Goal: Transaction & Acquisition: Purchase product/service

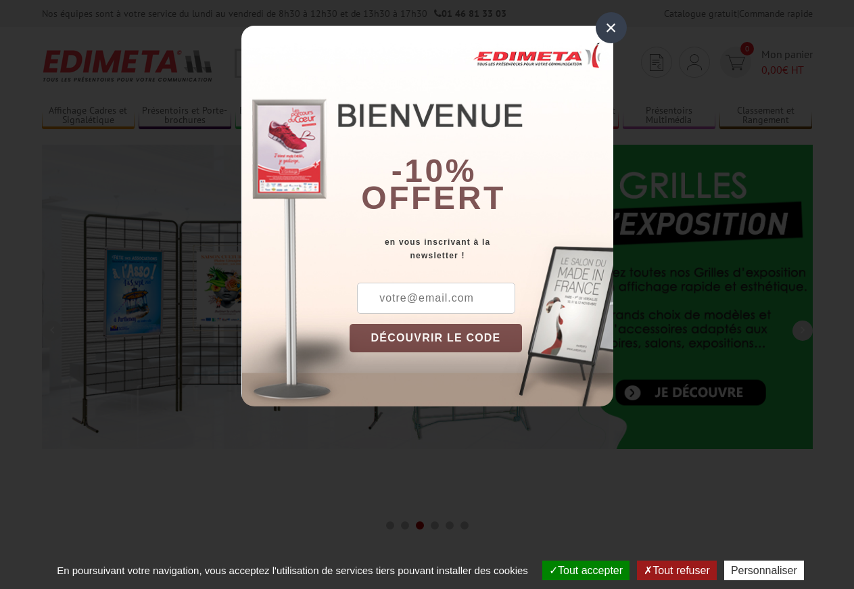
click at [617, 28] on div "×" at bounding box center [611, 27] width 31 height 31
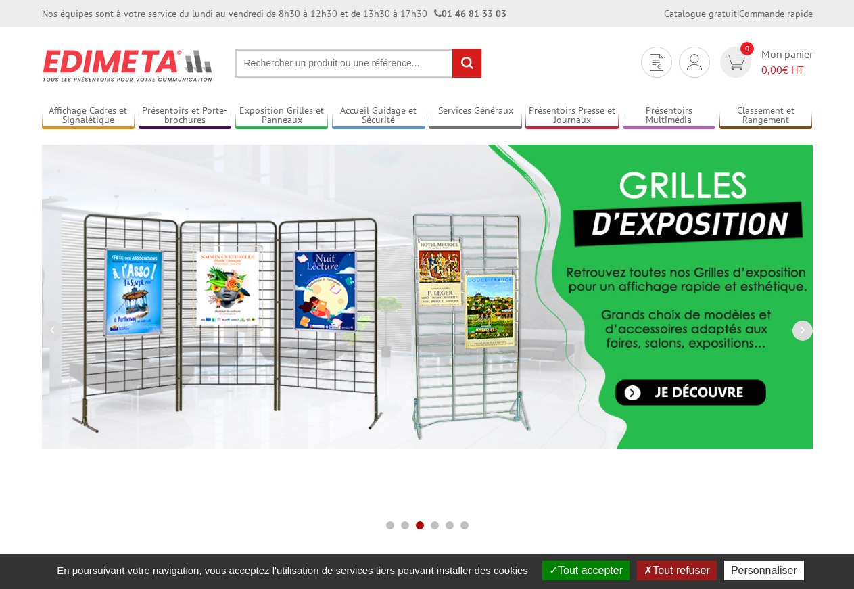
click at [379, 74] on input "text" at bounding box center [358, 63] width 247 height 29
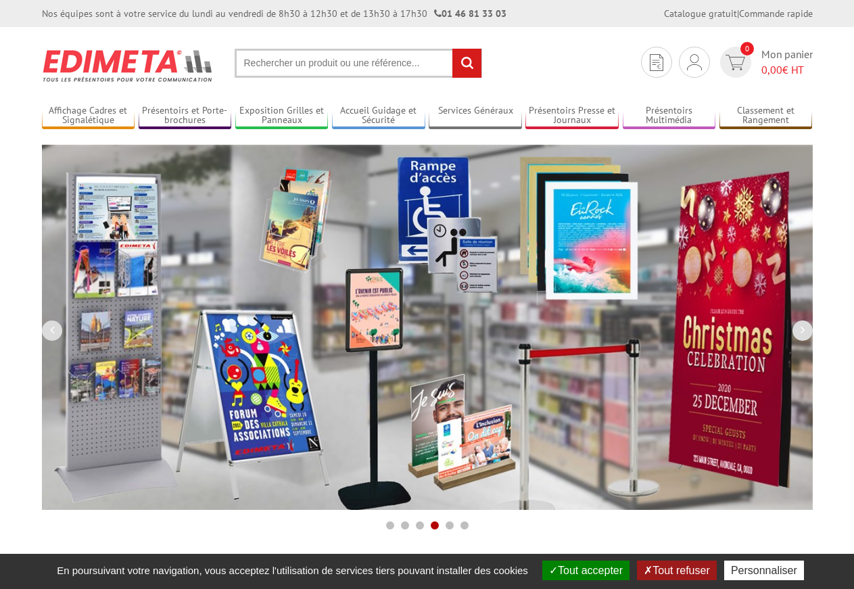
click at [379, 55] on input "text" at bounding box center [358, 63] width 247 height 29
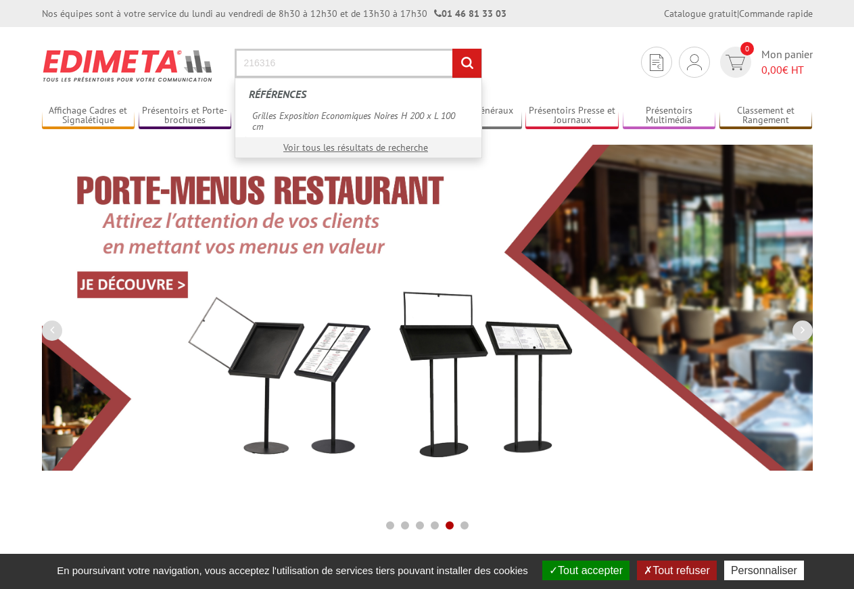
type input "216316"
click at [472, 61] on input "rechercher" at bounding box center [466, 63] width 29 height 29
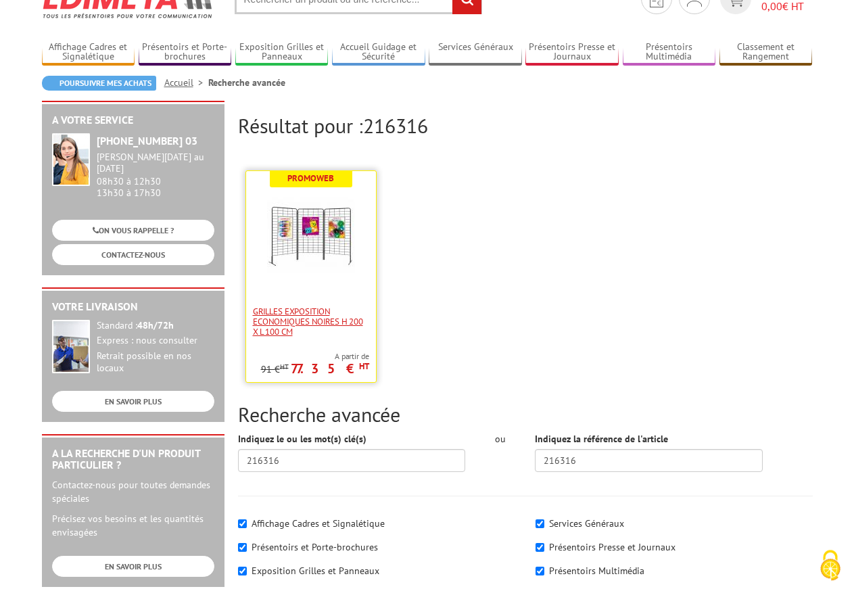
scroll to position [138, 0]
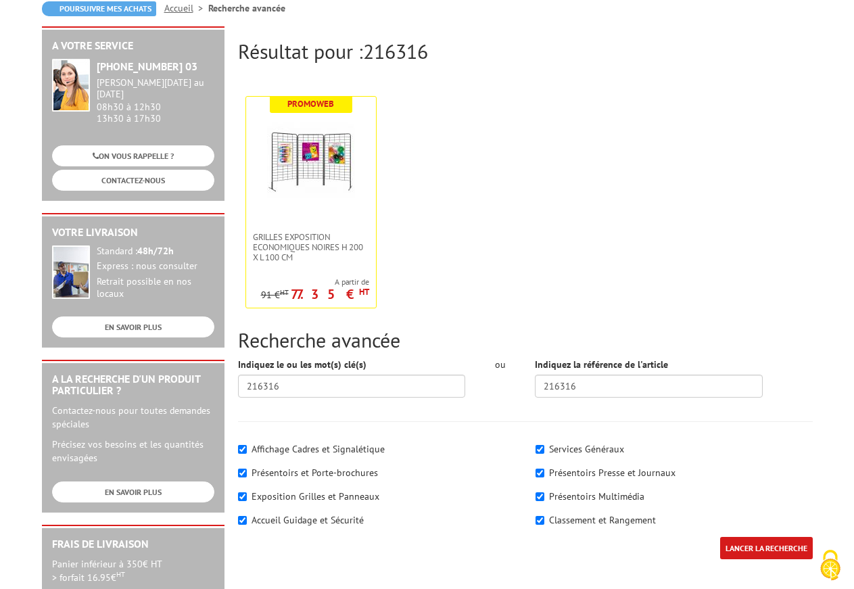
click at [741, 546] on input "LANCER LA RECHERCHE" at bounding box center [766, 548] width 93 height 22
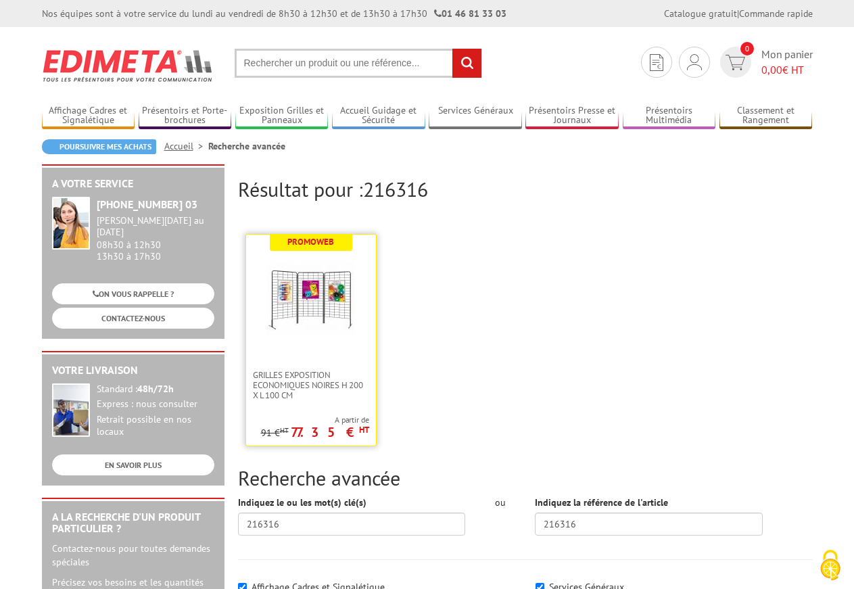
click at [344, 300] on img at bounding box center [311, 299] width 88 height 88
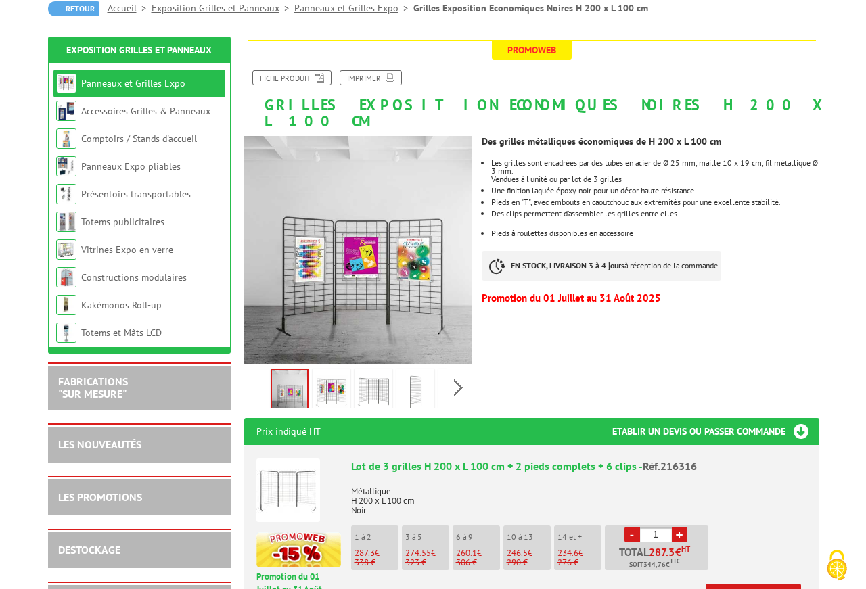
scroll to position [207, 0]
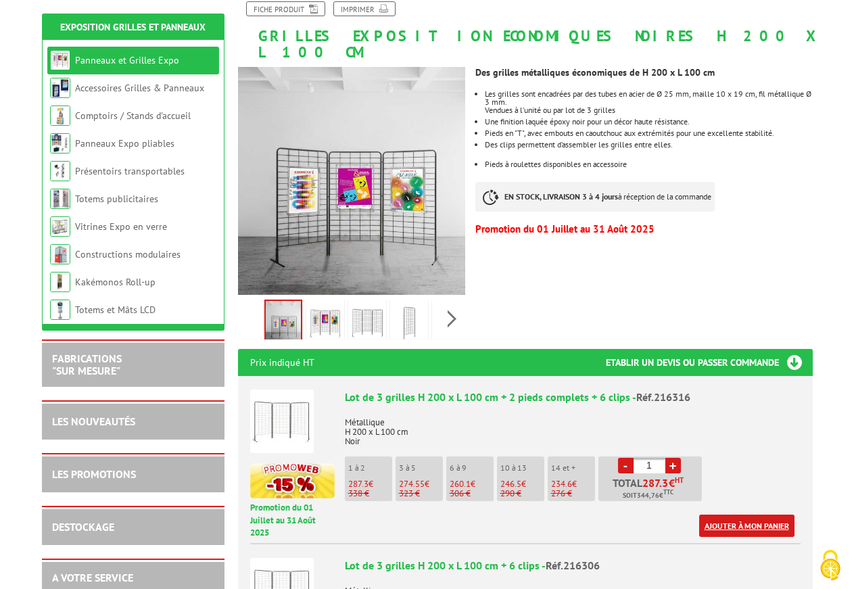
click at [728, 515] on link "Ajouter à mon panier" at bounding box center [746, 526] width 95 height 22
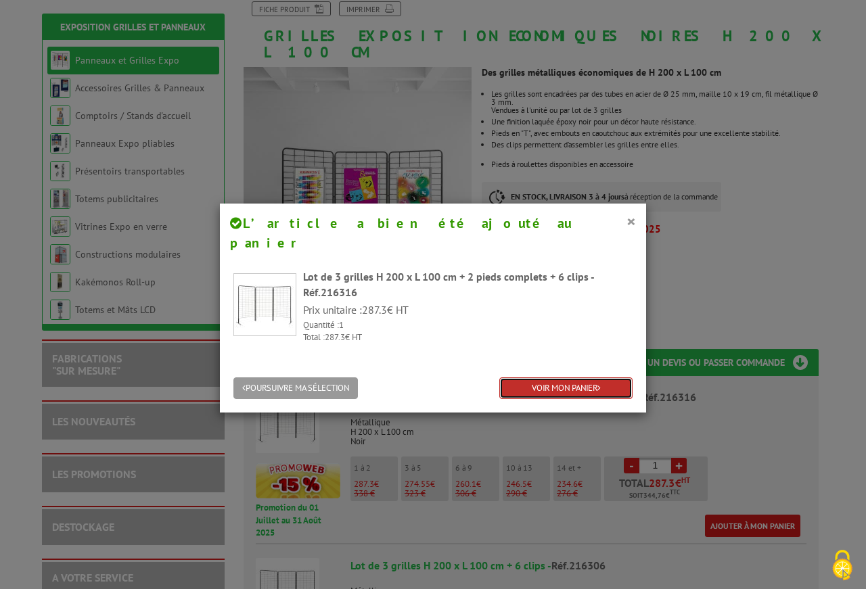
click at [567, 377] on link "VOIR MON PANIER" at bounding box center [565, 388] width 133 height 22
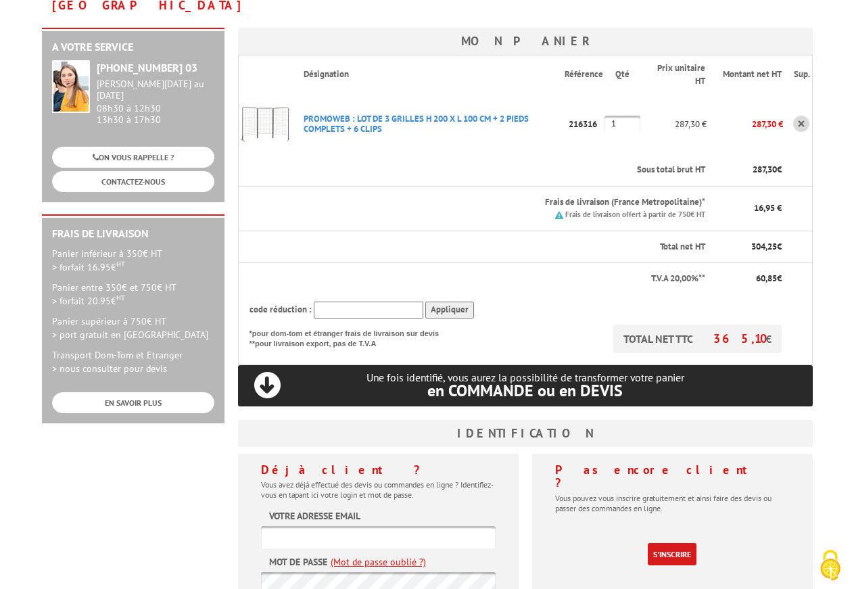
scroll to position [207, 0]
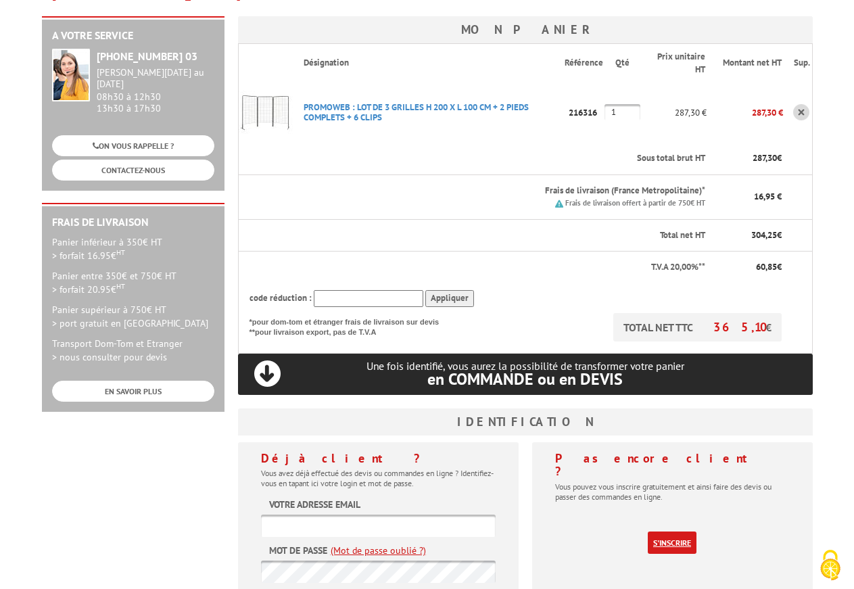
click at [688, 532] on link "S'inscrire" at bounding box center [672, 543] width 49 height 22
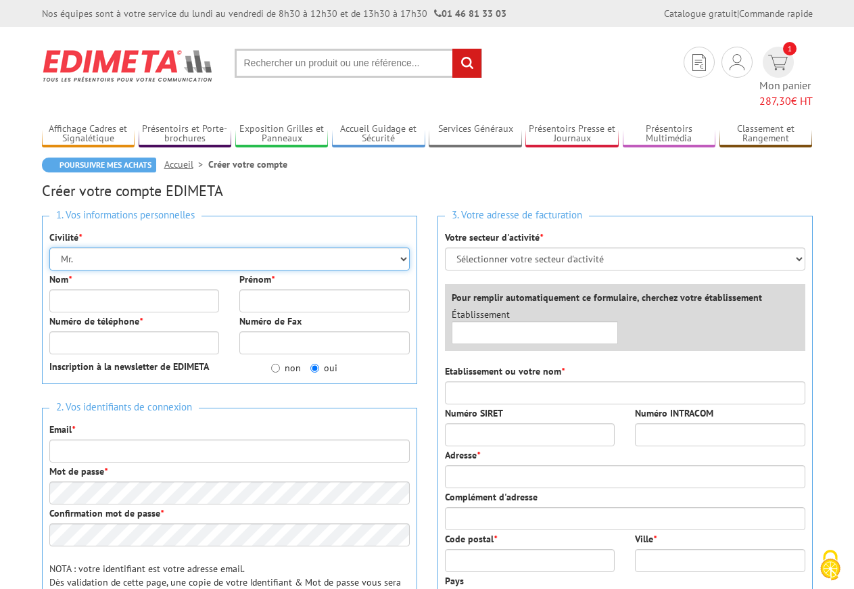
click at [49, 247] on select "Mr. Mme. Mlle." at bounding box center [229, 258] width 360 height 23
select select "Mme."
click option "Mme." at bounding box center [0, 0] width 0 height 0
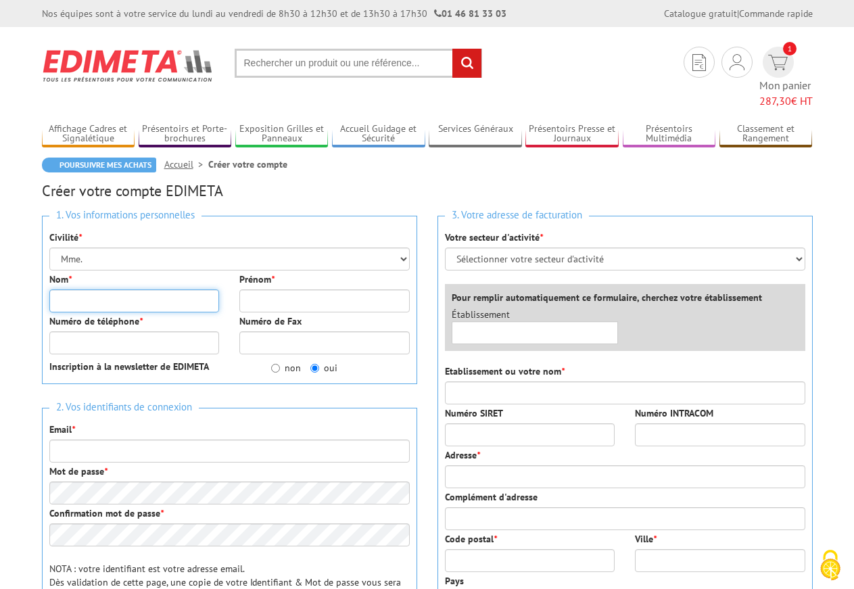
click at [131, 289] on input "Nom *" at bounding box center [134, 300] width 170 height 23
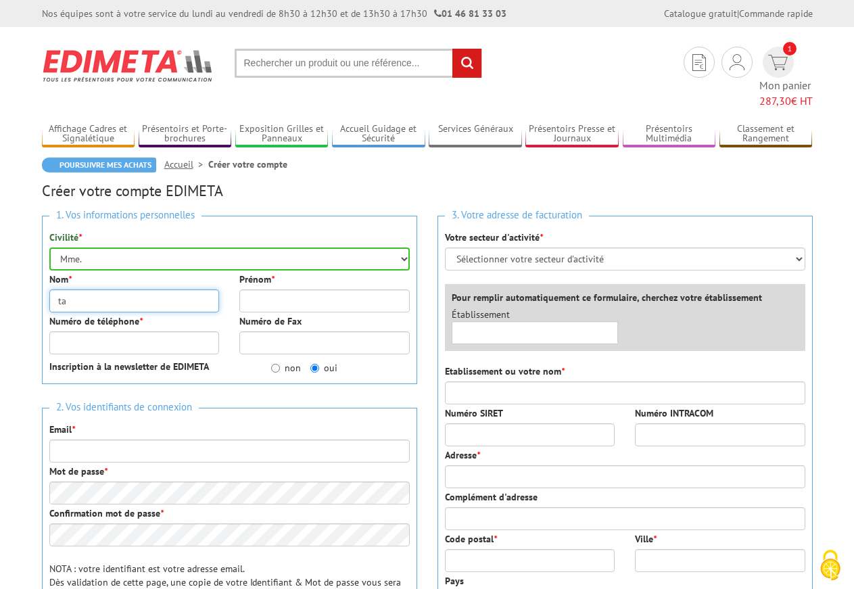
type input "t"
type input "T"
type input "TARDY"
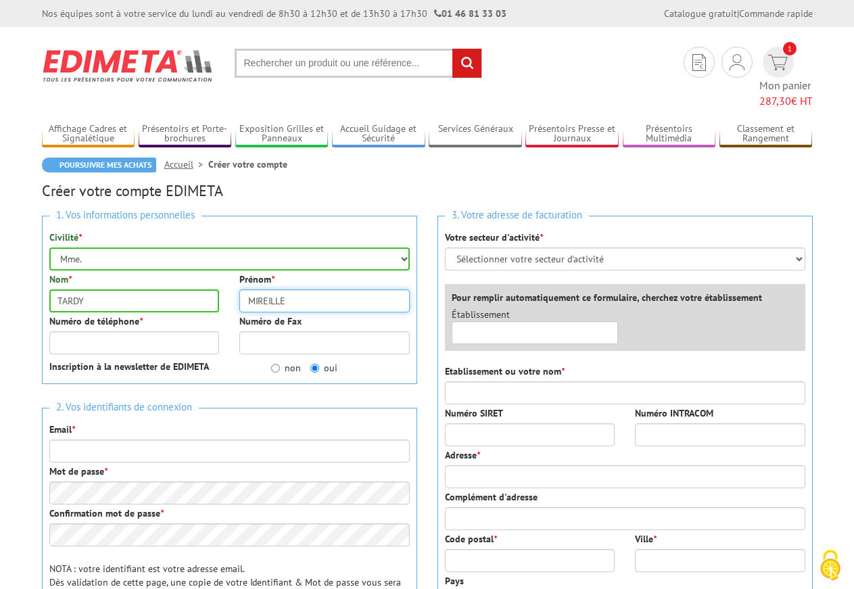
type input "MIREILLE"
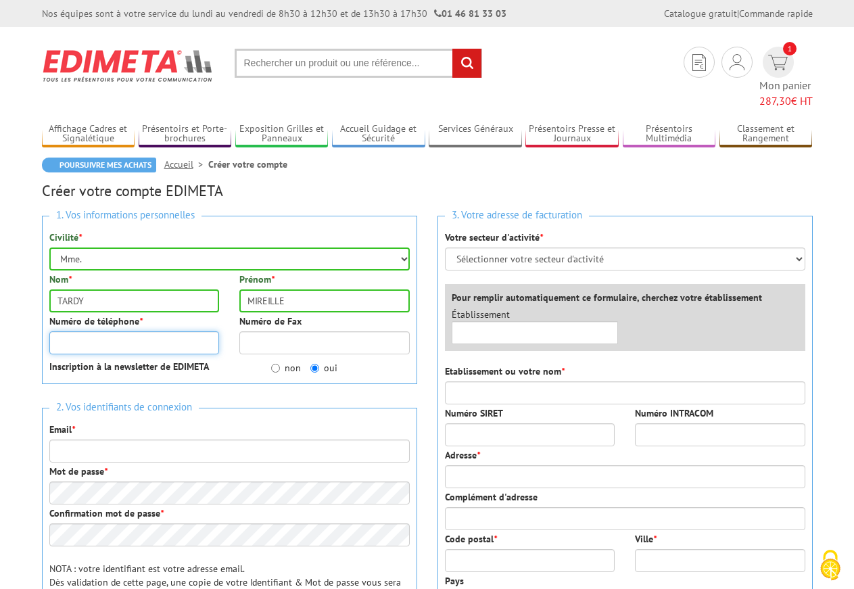
click at [91, 331] on input "Numéro de téléphone *" at bounding box center [134, 342] width 170 height 23
type input "0683762185"
click at [272, 364] on input "non" at bounding box center [275, 368] width 9 height 9
radio input "true"
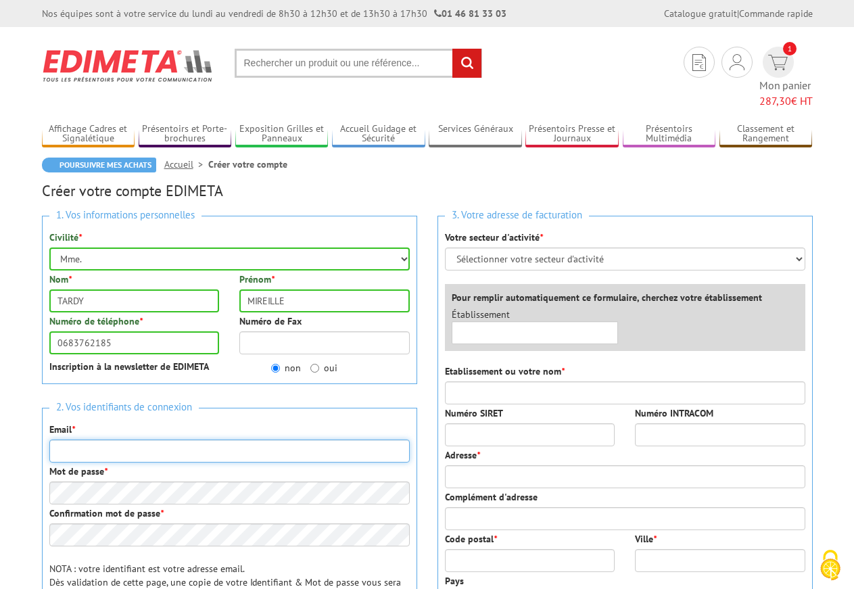
click at [203, 440] on input "Email *" at bounding box center [229, 451] width 360 height 23
type input "M"
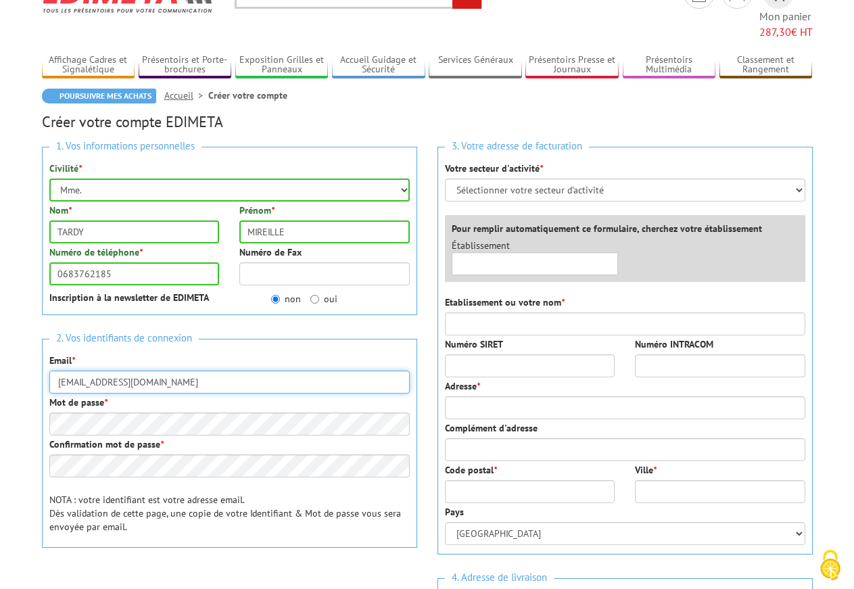
type input "[EMAIL_ADDRESS][DOMAIN_NAME]"
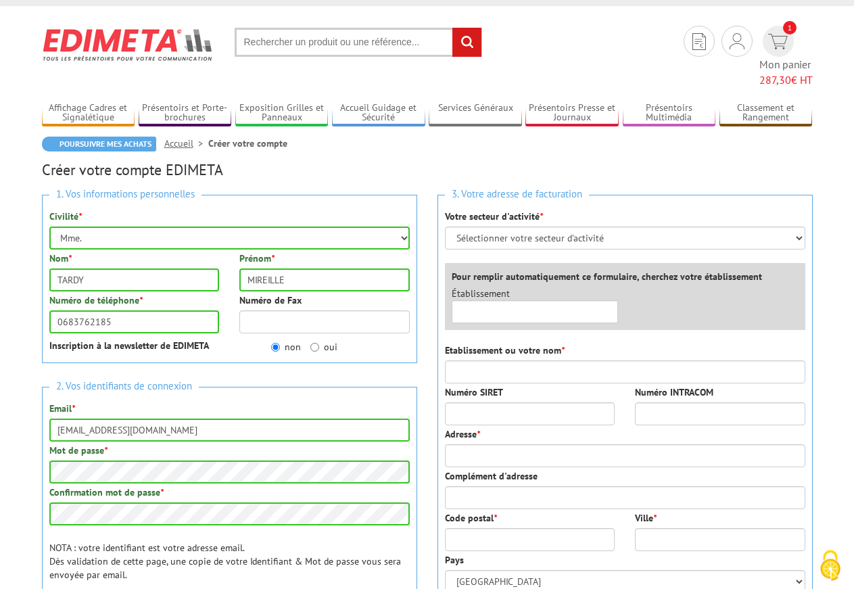
scroll to position [0, 0]
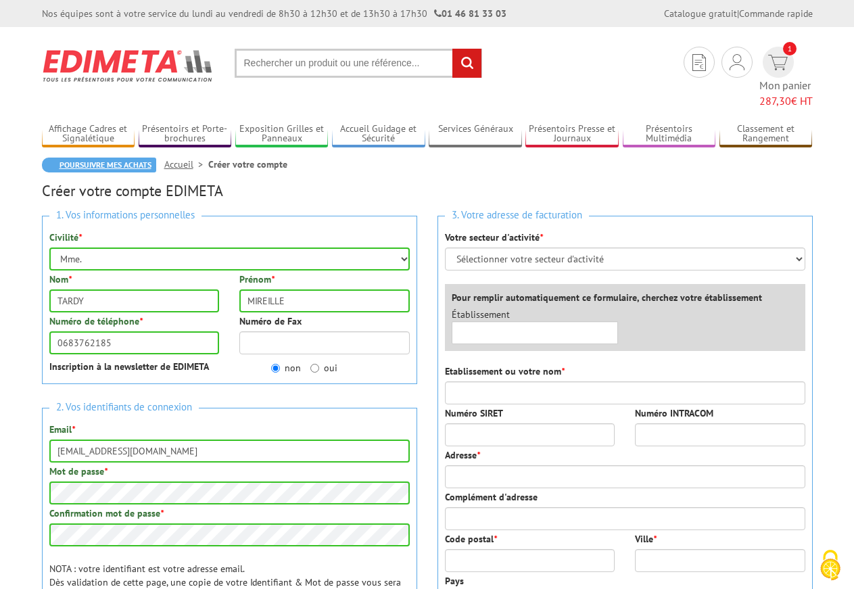
click at [118, 158] on link "Poursuivre mes achats" at bounding box center [99, 165] width 114 height 15
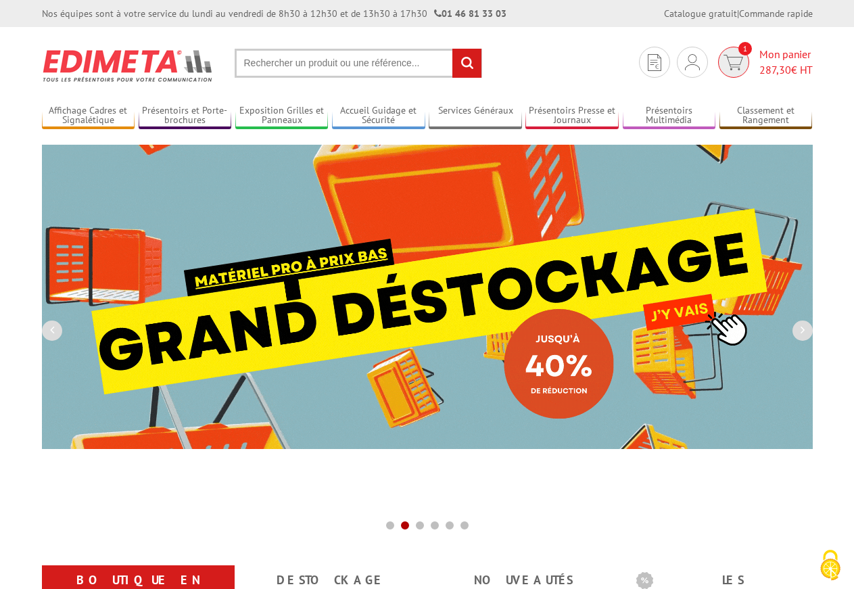
click at [778, 69] on span "287,30" at bounding box center [775, 70] width 32 height 14
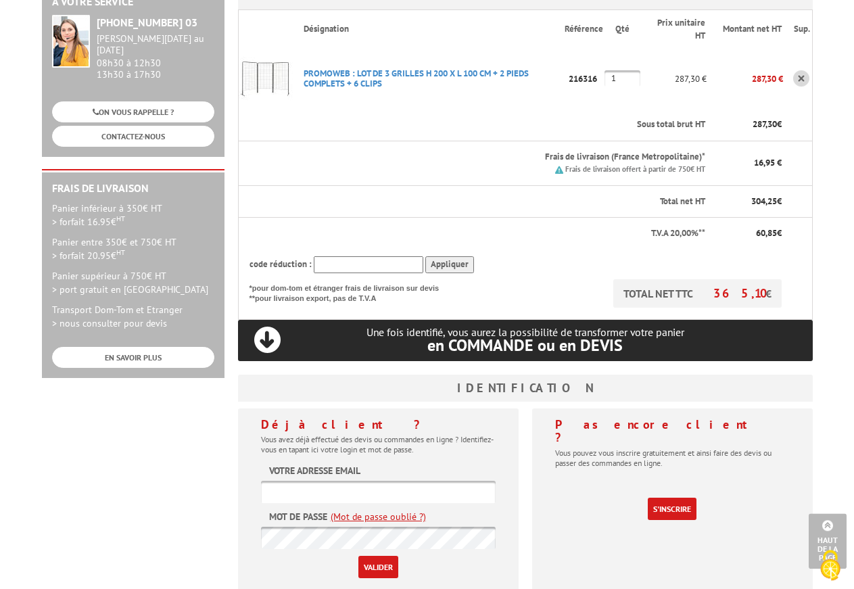
scroll to position [206, 0]
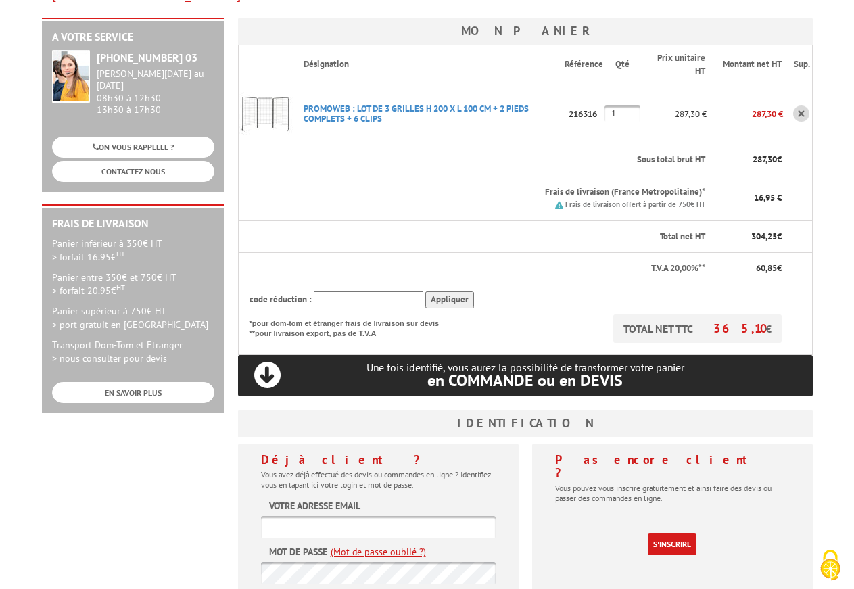
click at [684, 533] on link "S'inscrire" at bounding box center [672, 544] width 49 height 22
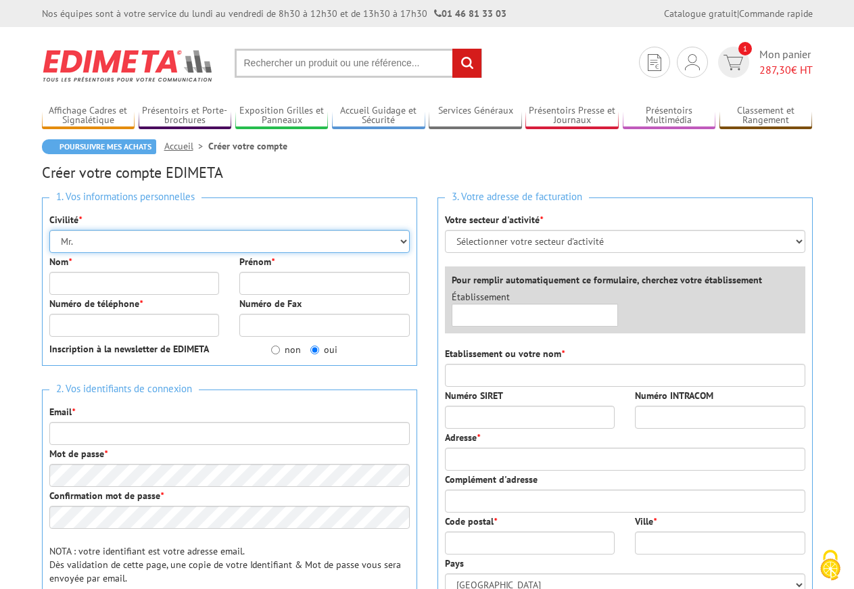
click at [49, 230] on select "Mr. Mme. Mlle." at bounding box center [229, 241] width 360 height 23
select select "Mme."
click option "Mme." at bounding box center [0, 0] width 0 height 0
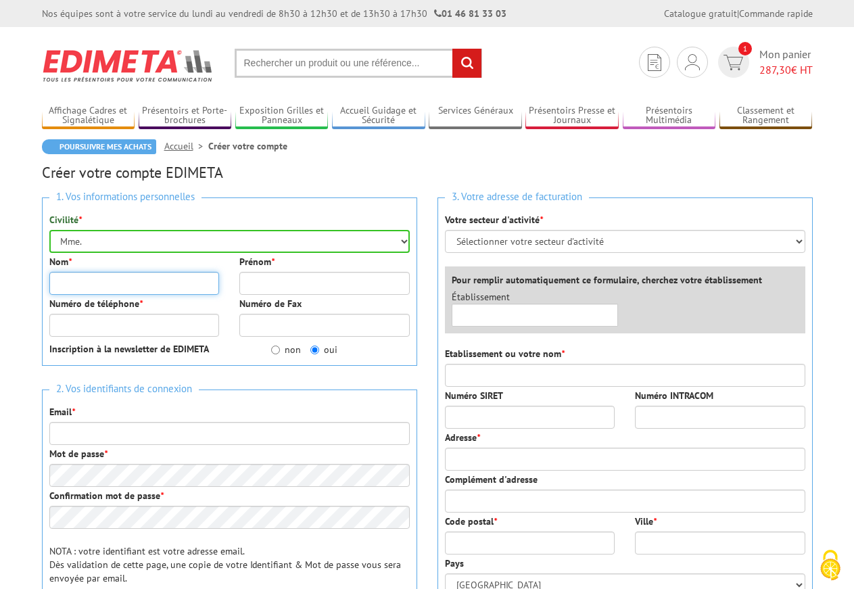
click at [122, 285] on input "Nom *" at bounding box center [134, 283] width 170 height 23
type input "TARDY"
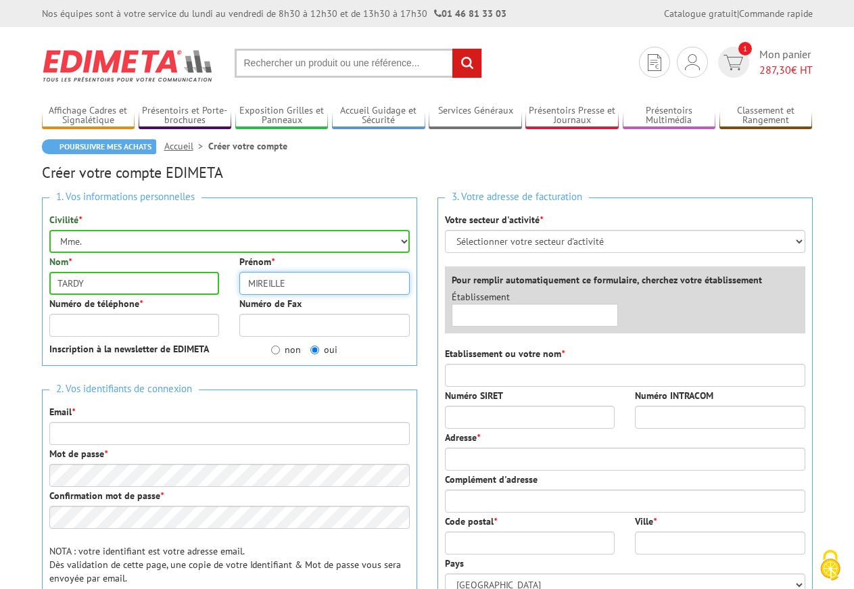
type input "MIREILLE"
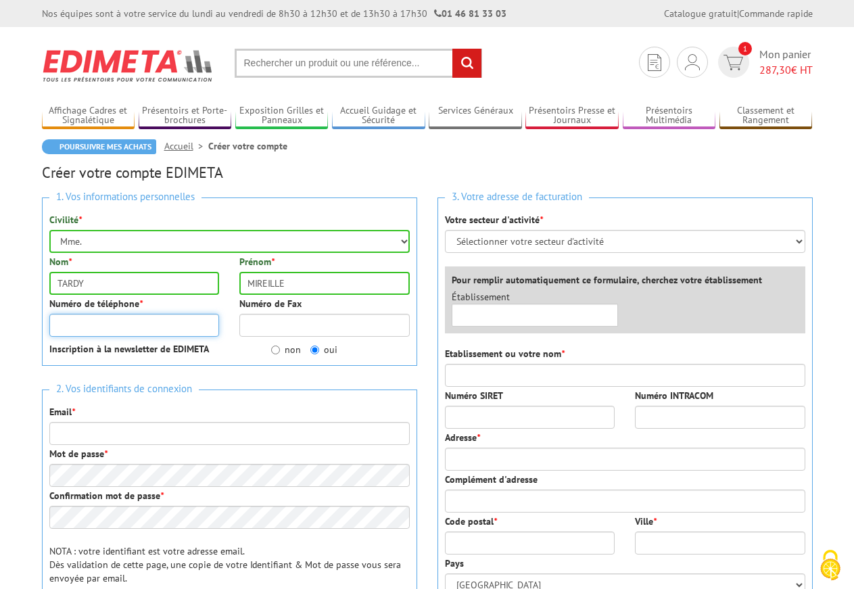
click at [65, 324] on input "Numéro de téléphone *" at bounding box center [134, 325] width 170 height 23
type input "0683762185"
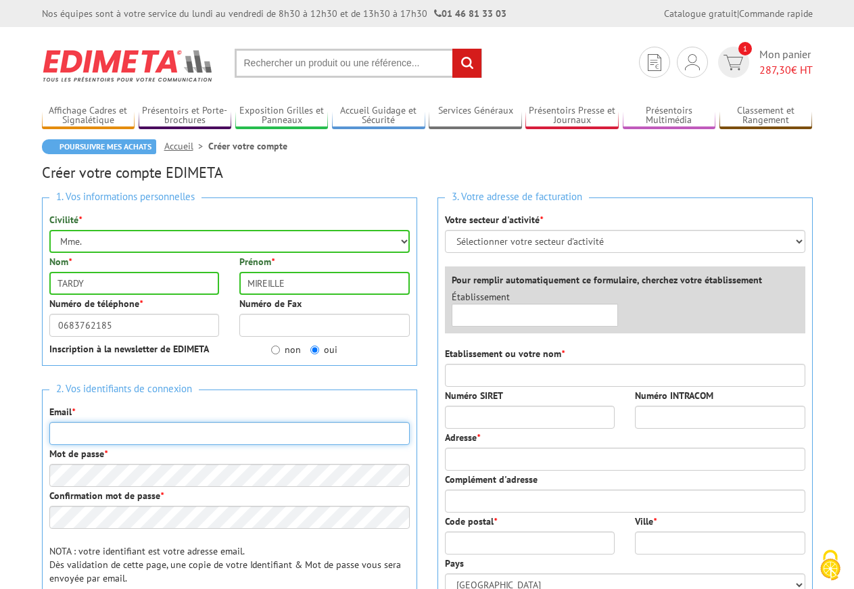
click at [58, 423] on input "Email *" at bounding box center [229, 433] width 360 height 23
click at [62, 436] on input "Email *" at bounding box center [229, 433] width 360 height 23
type input "M"
type input "mtar01@orange.fr"
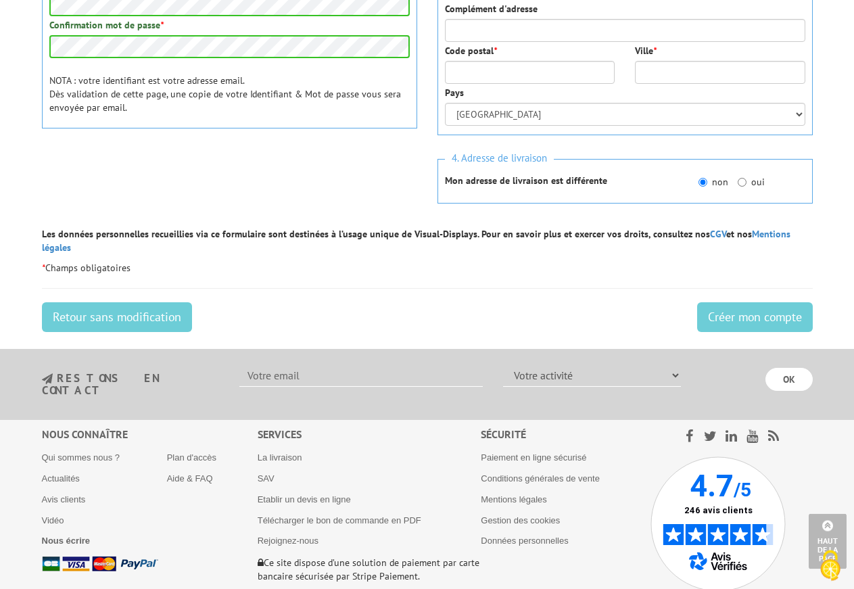
scroll to position [483, 0]
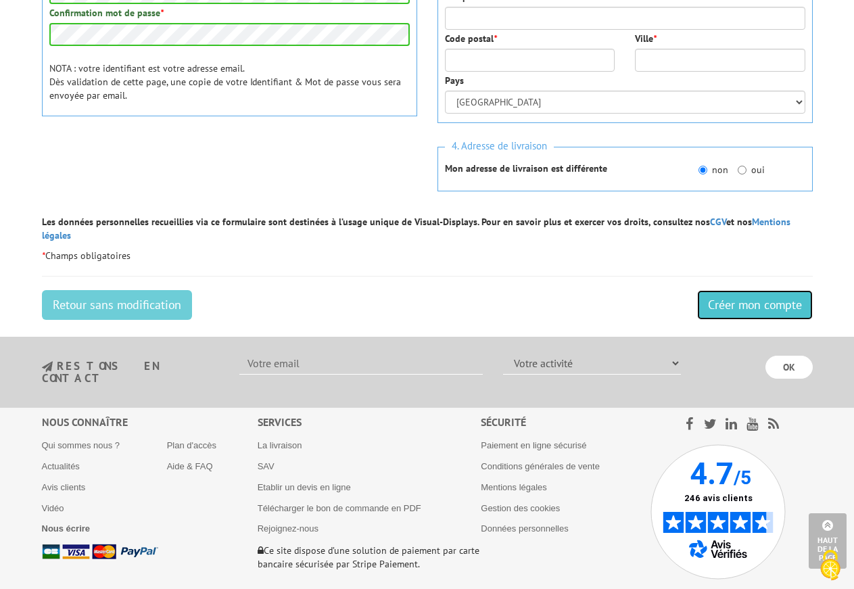
click at [746, 291] on input "Créer mon compte" at bounding box center [755, 305] width 116 height 30
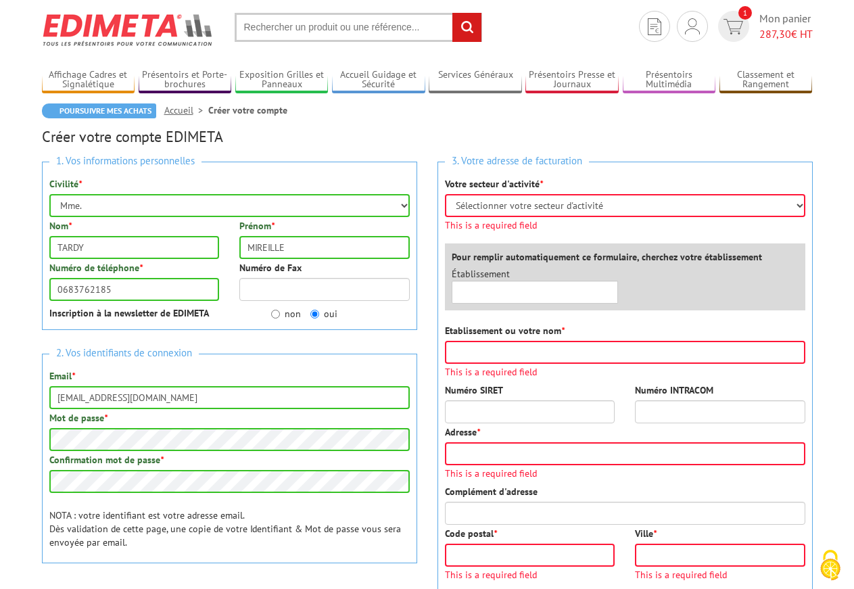
scroll to position [0, 0]
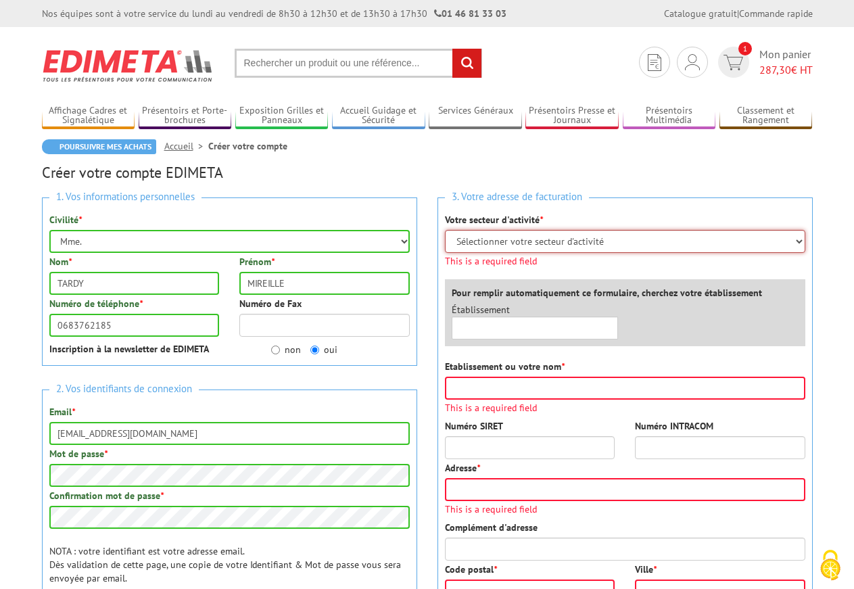
click at [445, 230] on select "Sélectionner votre secteur d'activité Administrations et collectivités Magasins…" at bounding box center [625, 241] width 360 height 23
click at [796, 241] on select "Sélectionner votre secteur d'activité Administrations et collectivités Magasins…" at bounding box center [625, 241] width 360 height 23
click at [445, 230] on select "Sélectionner votre secteur d'activité Administrations et collectivités Magasins…" at bounding box center [625, 241] width 360 height 23
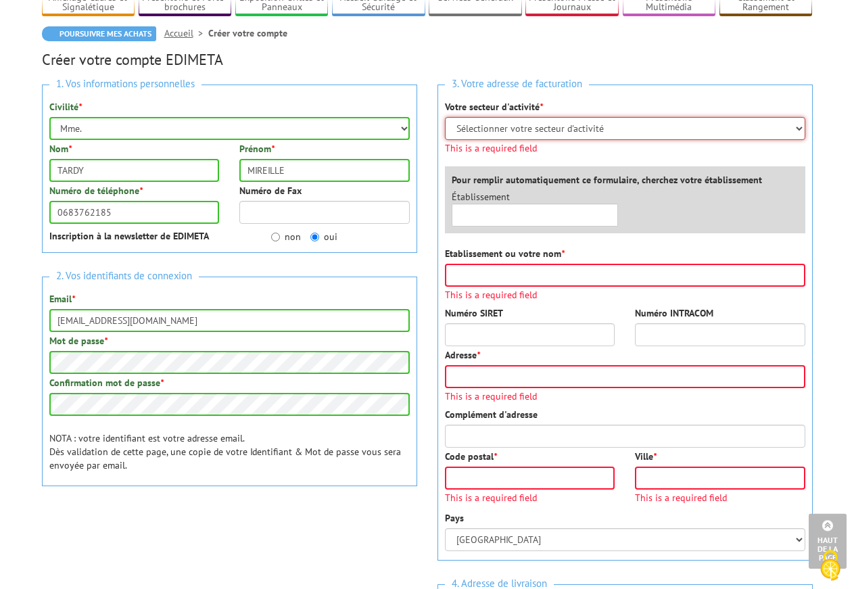
scroll to position [41, 0]
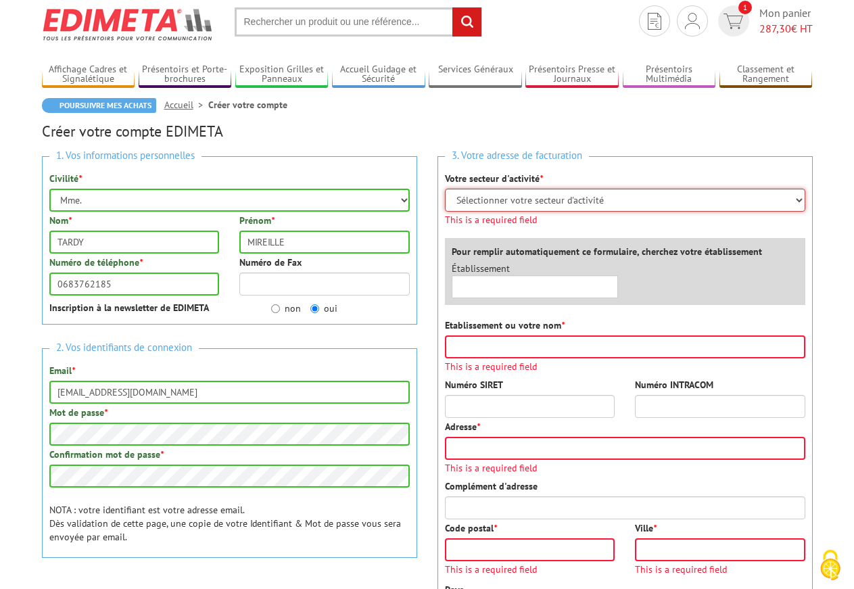
click at [445, 189] on select "Sélectionner votre secteur d'activité Administrations et collectivités Magasins…" at bounding box center [625, 200] width 360 height 23
click at [615, 195] on select "Sélectionner votre secteur d'activité Administrations et collectivités Magasins…" at bounding box center [625, 200] width 360 height 23
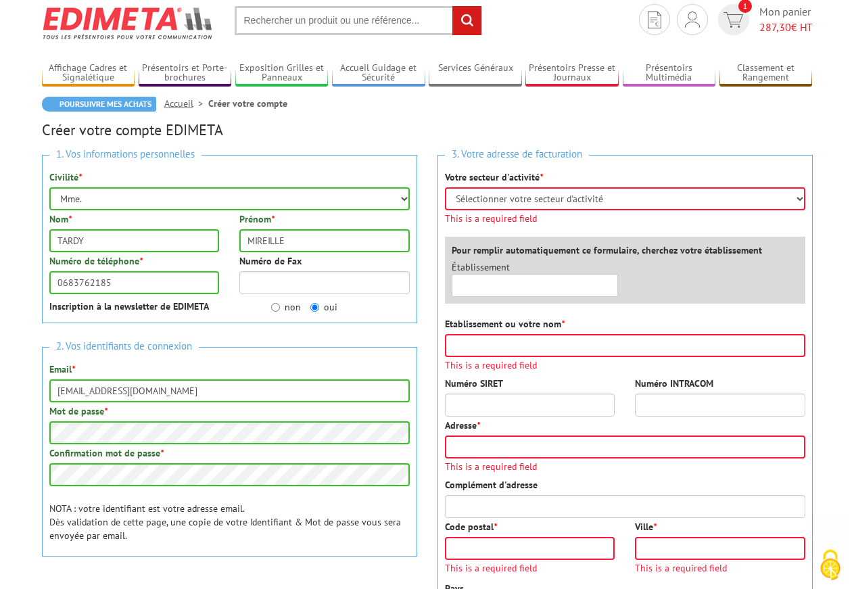
scroll to position [0, 0]
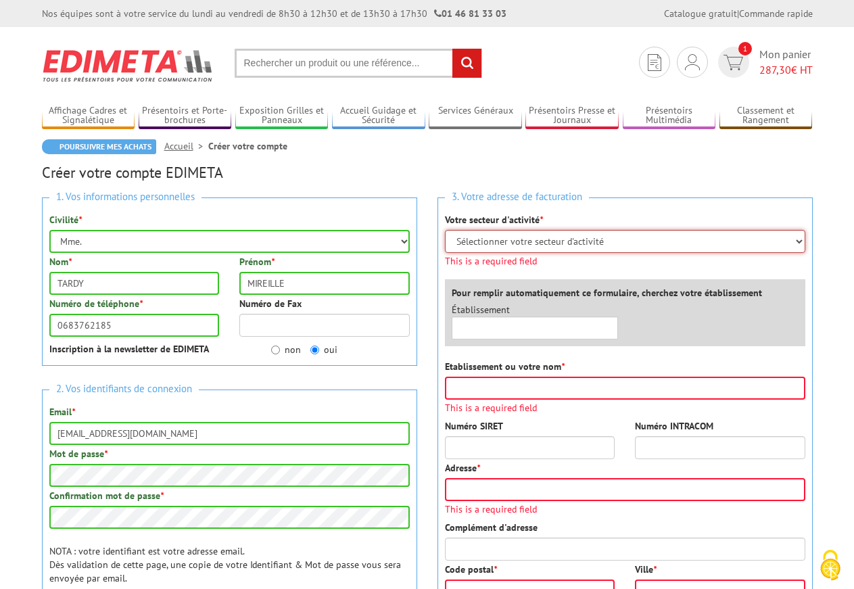
click at [445, 230] on select "Sélectionner votre secteur d'activité Administrations et collectivités Magasins…" at bounding box center [625, 241] width 360 height 23
click at [522, 236] on select "Sélectionner votre secteur d'activité Administrations et collectivités Magasins…" at bounding box center [625, 241] width 360 height 23
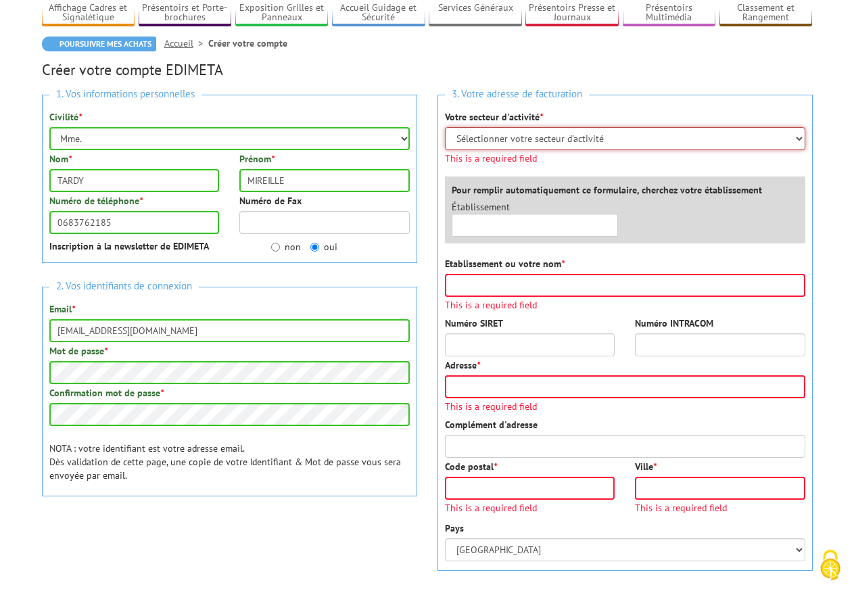
scroll to position [69, 0]
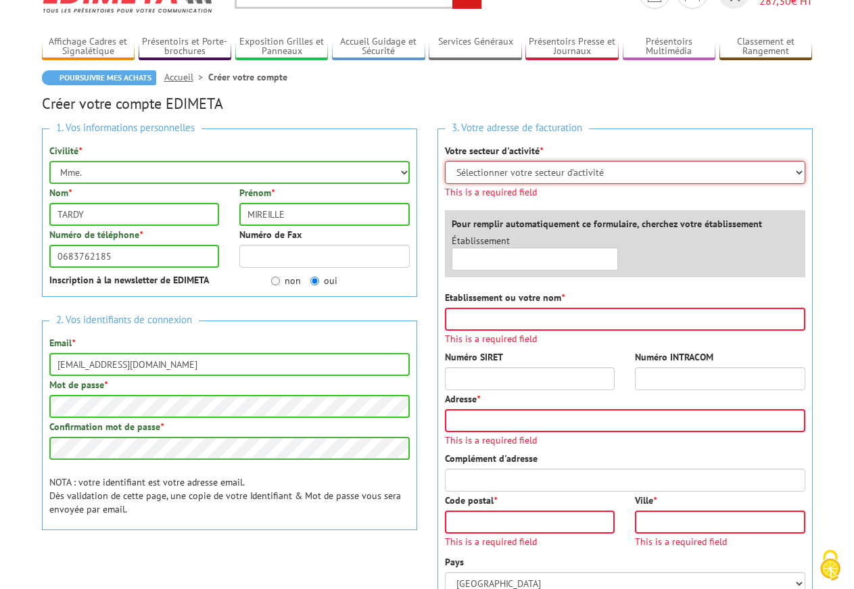
click at [445, 161] on select "Sélectionner votre secteur d'activité Administrations et collectivités Magasins…" at bounding box center [625, 172] width 360 height 23
select select "878"
click option "Entreprises du secteur privé" at bounding box center [0, 0] width 0 height 0
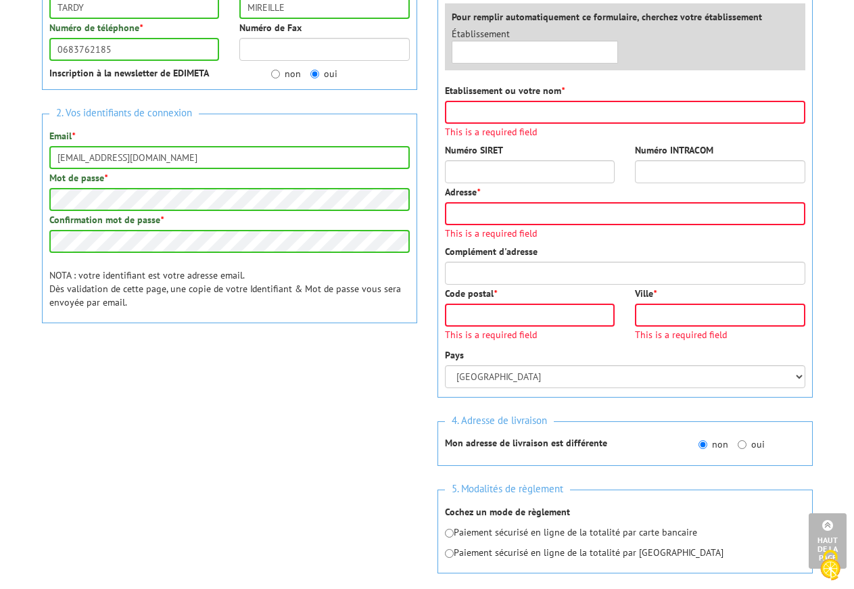
scroll to position [0, 0]
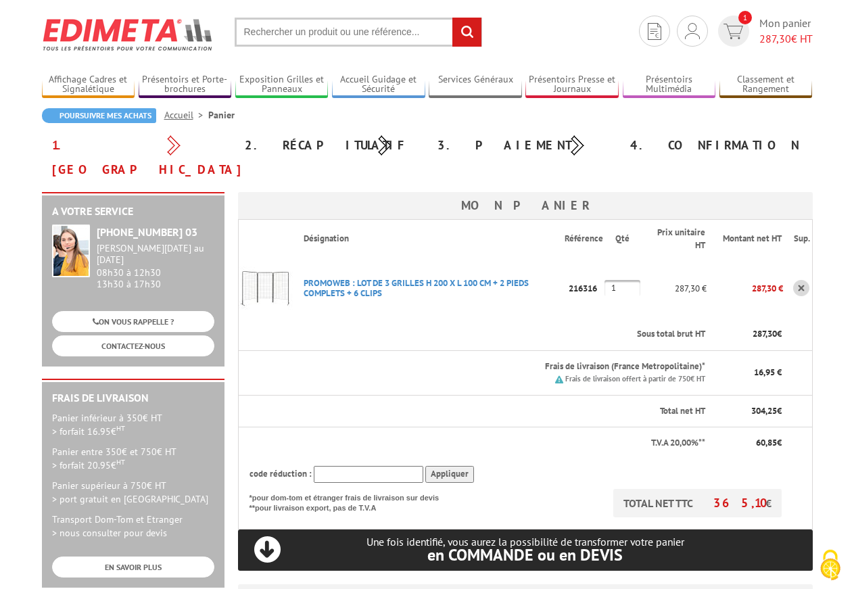
scroll to position [69, 0]
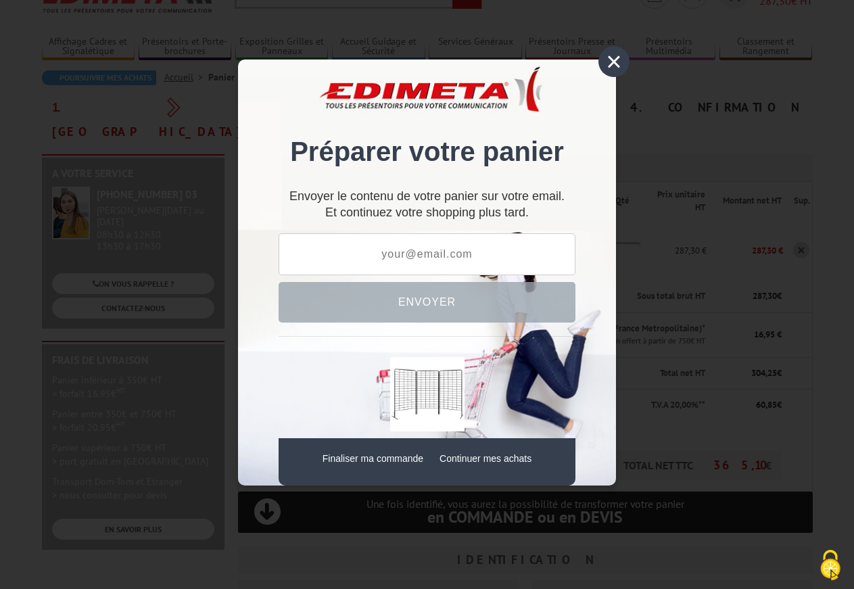
click at [615, 58] on div "×" at bounding box center [613, 61] width 31 height 31
